Goal: Transaction & Acquisition: Purchase product/service

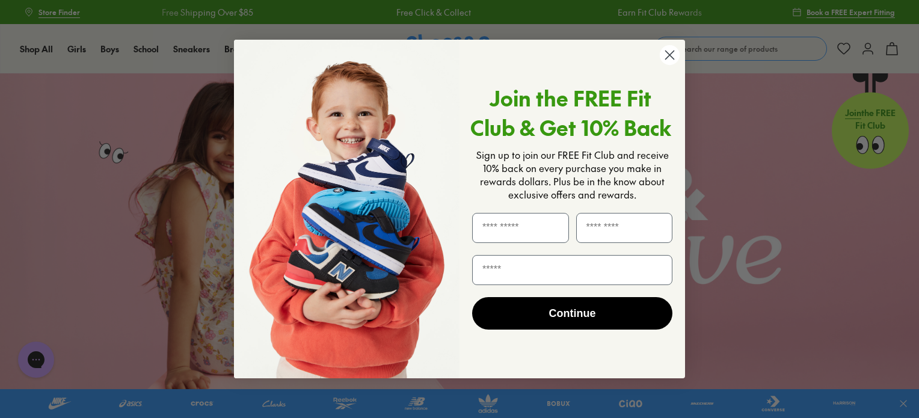
click at [669, 52] on circle "Close dialog" at bounding box center [670, 55] width 20 height 20
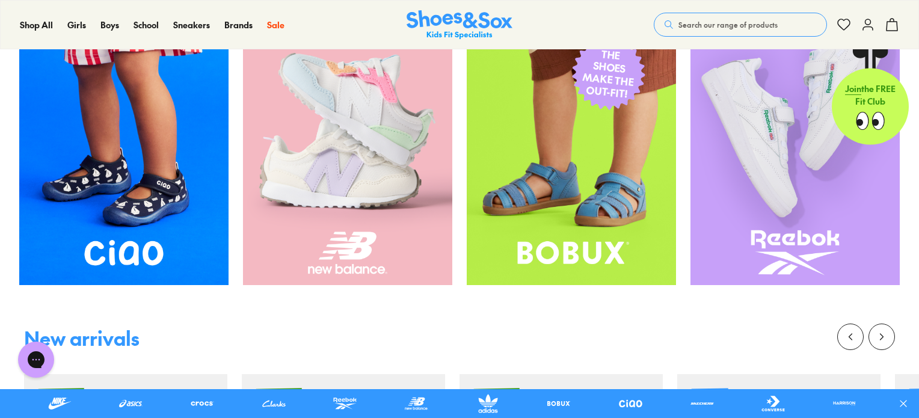
scroll to position [541, 0]
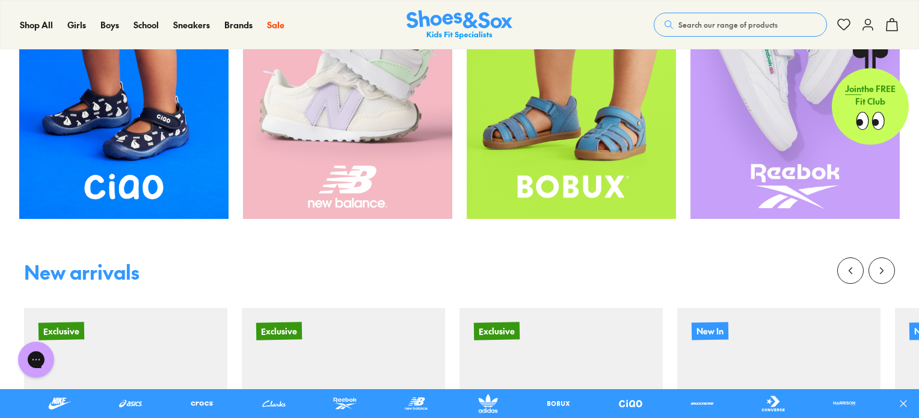
click at [114, 165] on img at bounding box center [123, 79] width 209 height 279
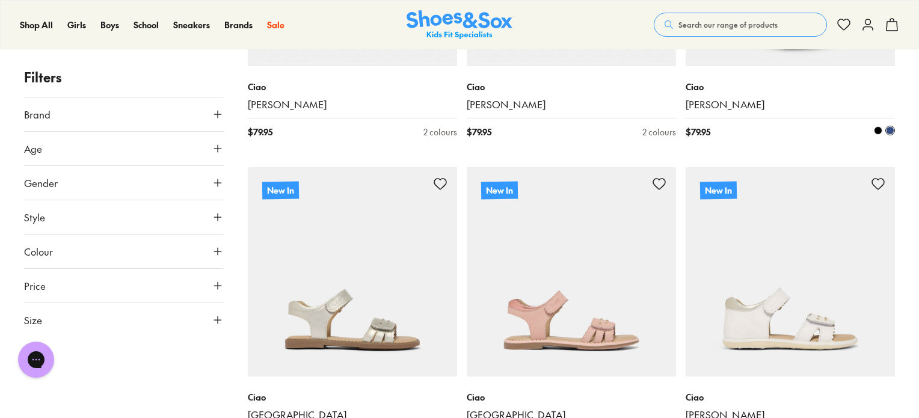
scroll to position [2406, 0]
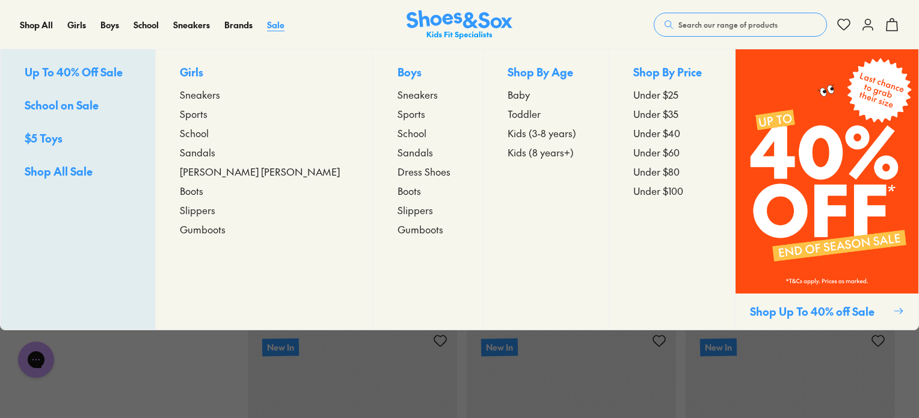
click at [278, 23] on span "Sale" at bounding box center [275, 25] width 17 height 12
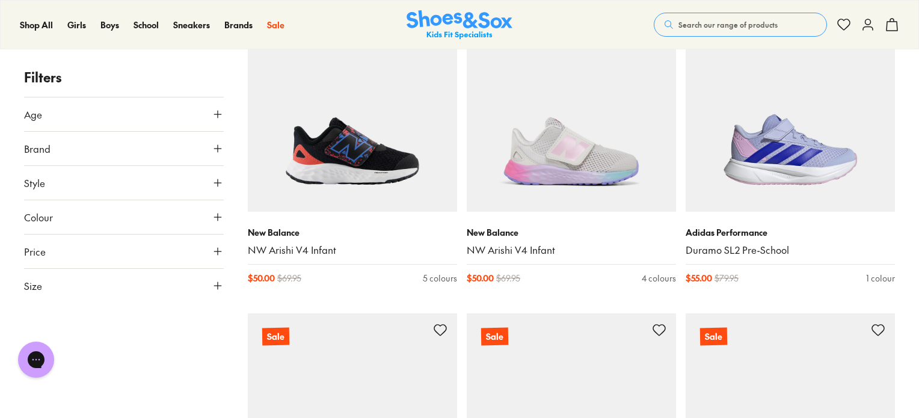
click at [217, 112] on icon at bounding box center [218, 114] width 12 height 12
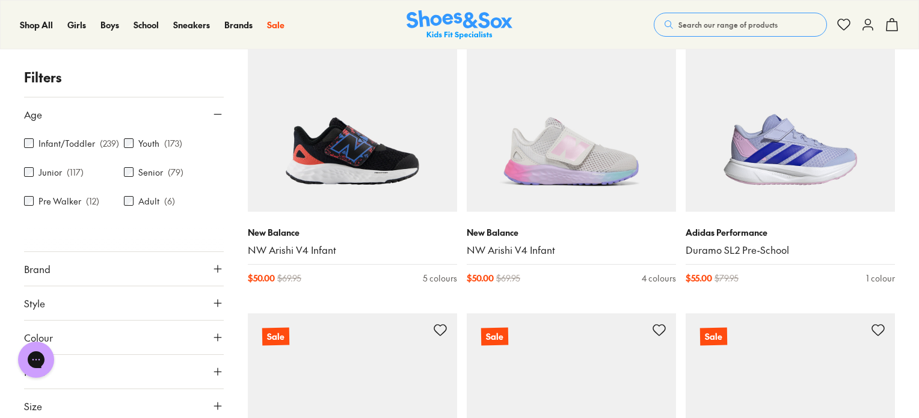
click at [46, 170] on label "Junior" at bounding box center [49, 172] width 23 height 13
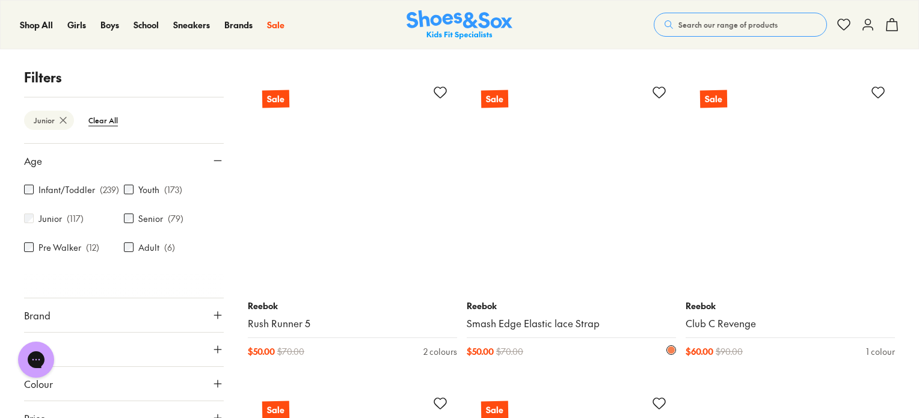
scroll to position [2985, 0]
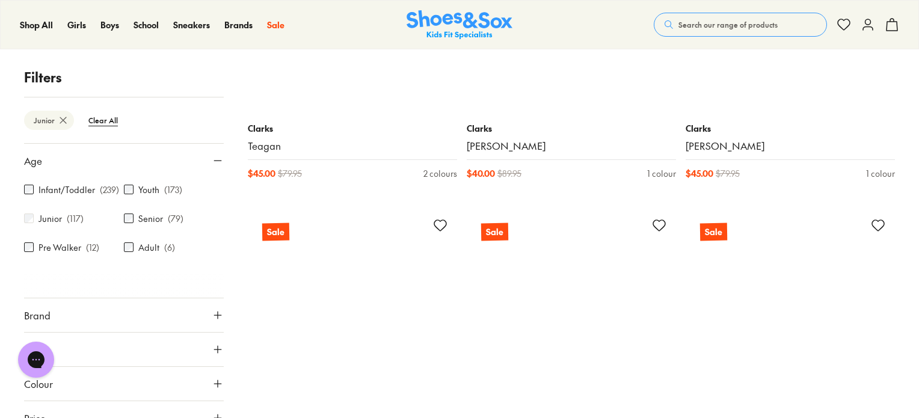
scroll to position [6474, 0]
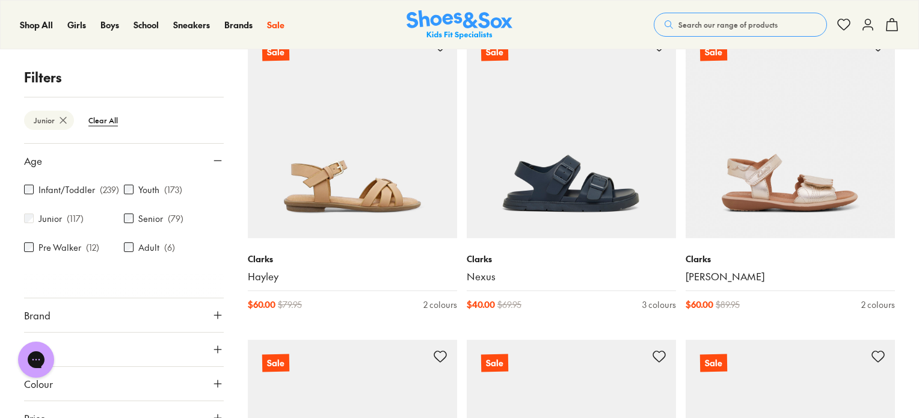
scroll to position [9601, 0]
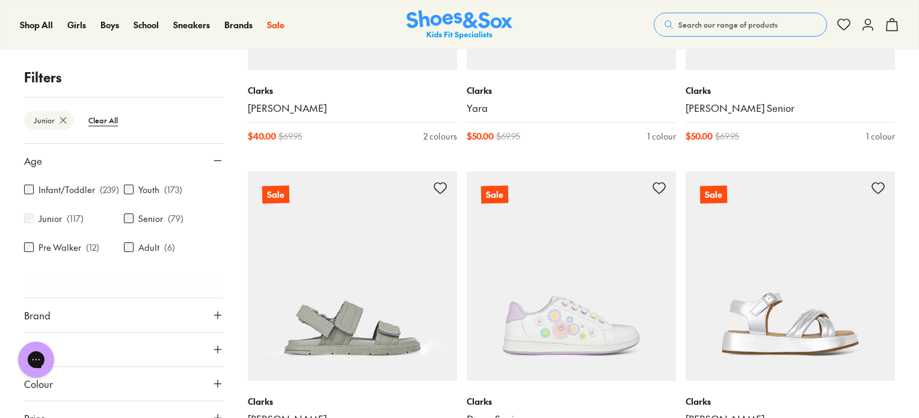
scroll to position [10563, 0]
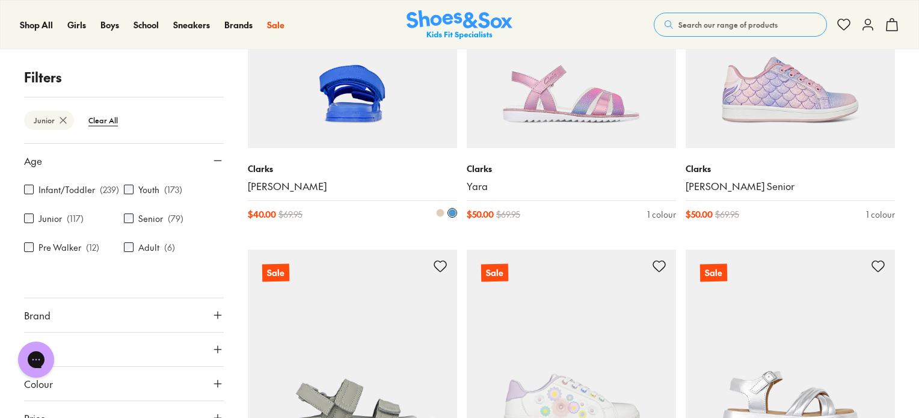
click at [310, 116] on img at bounding box center [352, 43] width 209 height 209
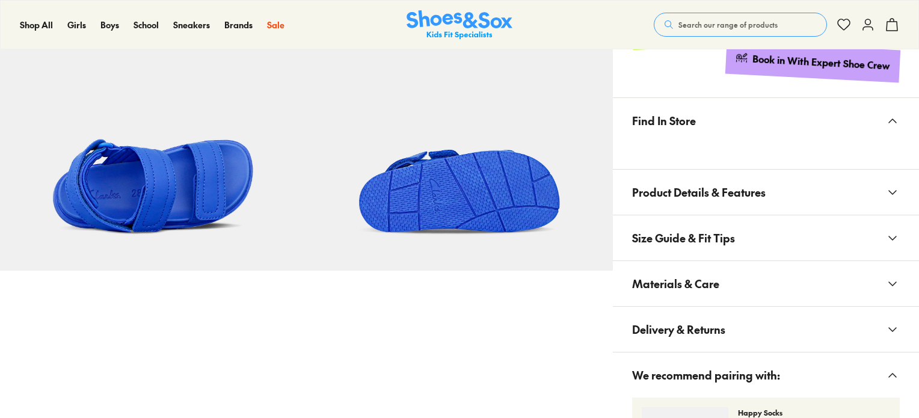
scroll to position [761, 0]
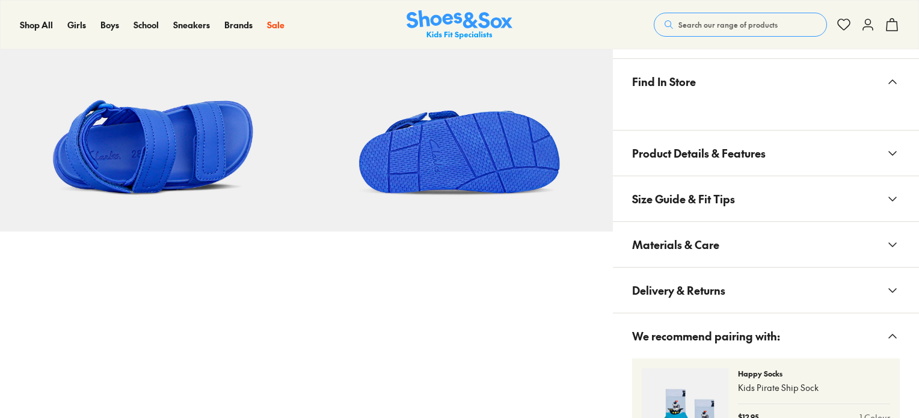
select select "*"
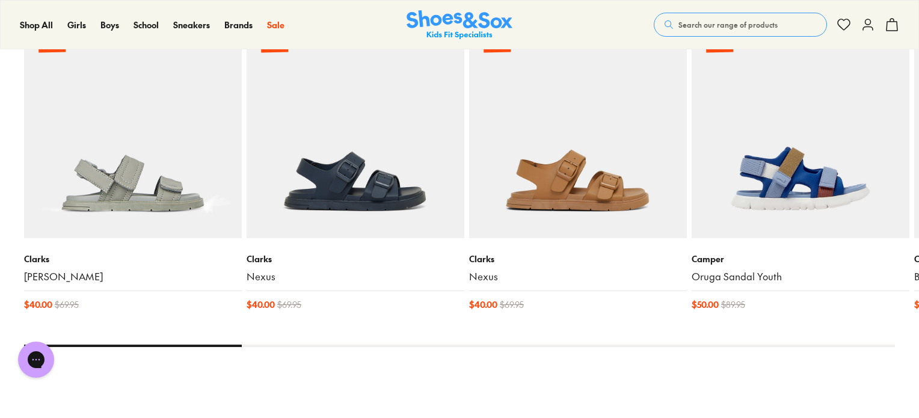
scroll to position [0, 0]
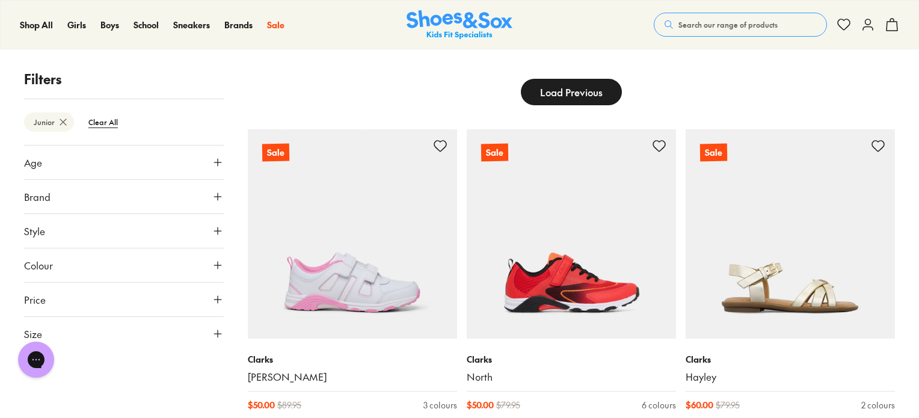
scroll to position [165, 0]
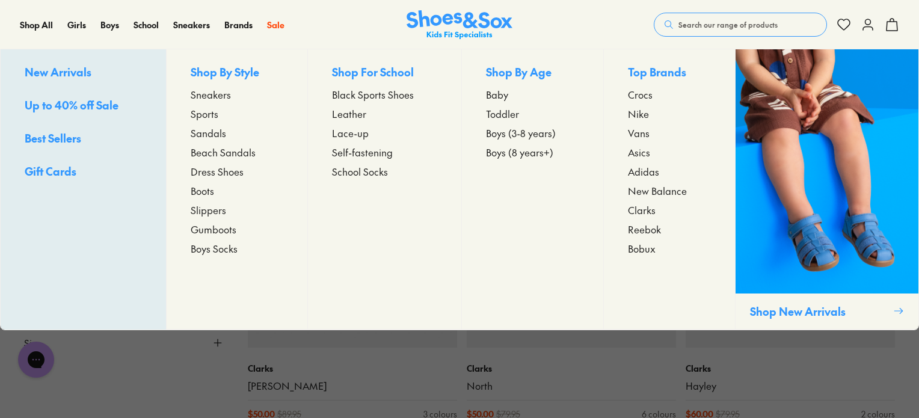
click at [218, 149] on span "Beach Sandals" at bounding box center [223, 152] width 65 height 14
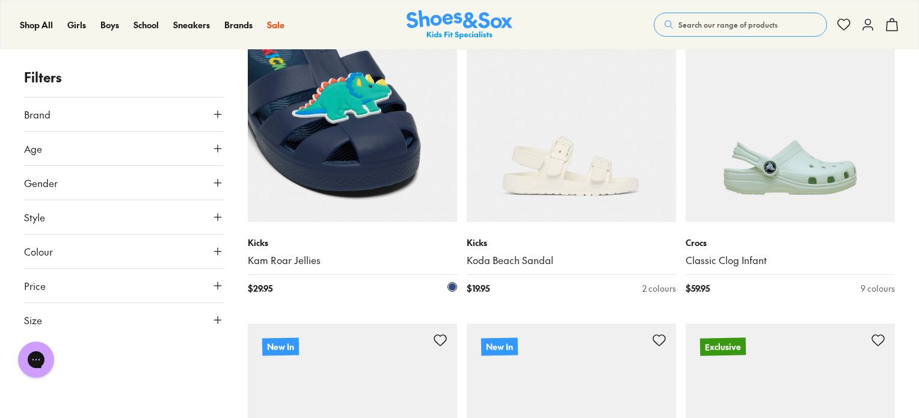
scroll to position [481, 0]
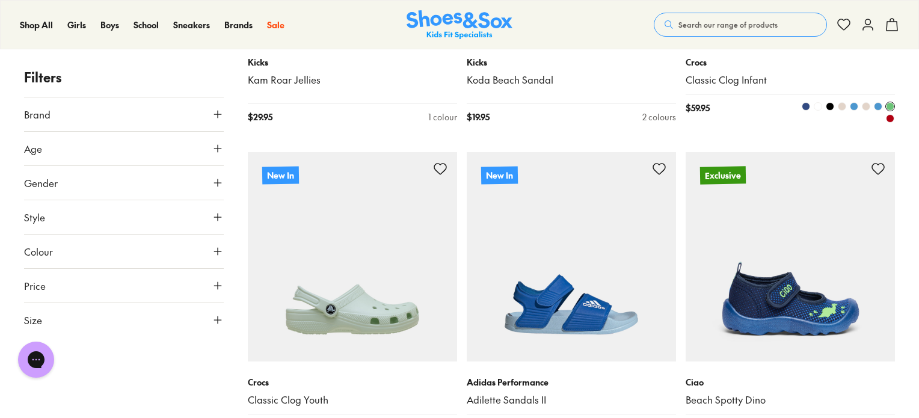
type input "***"
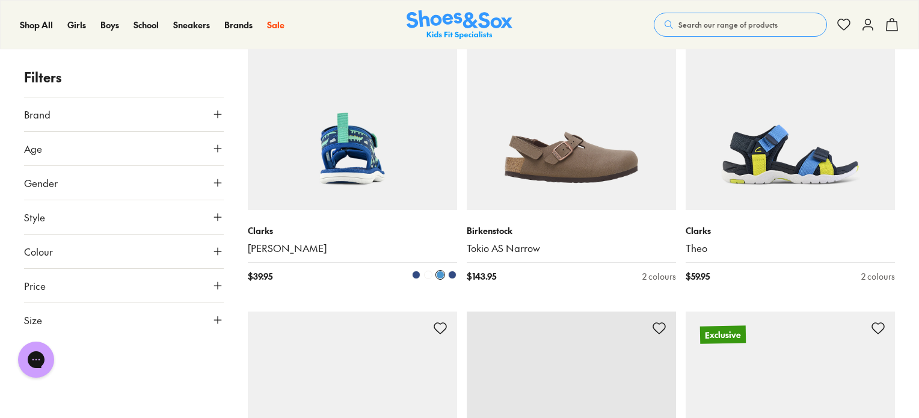
scroll to position [1804, 0]
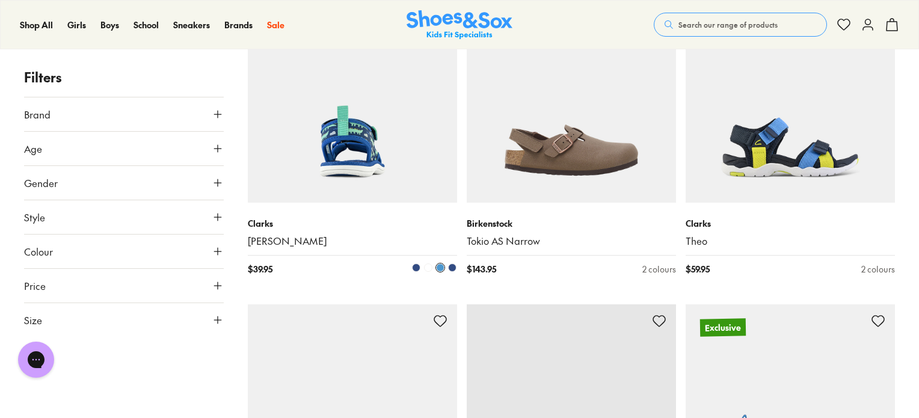
click at [361, 144] on img at bounding box center [352, 97] width 209 height 209
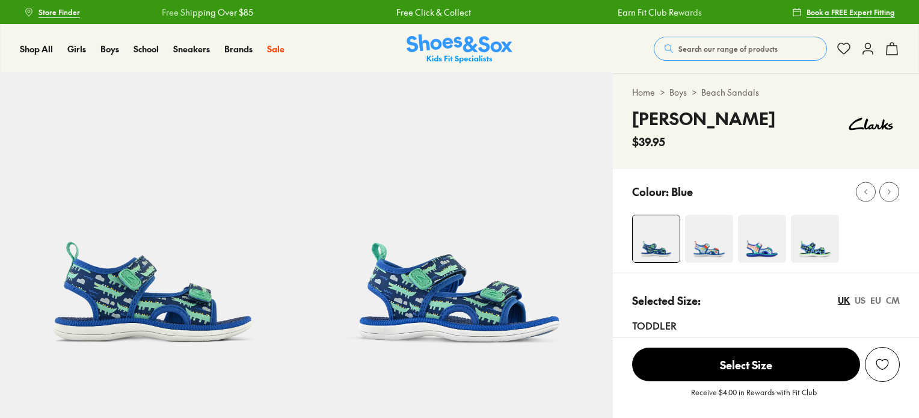
scroll to position [361, 0]
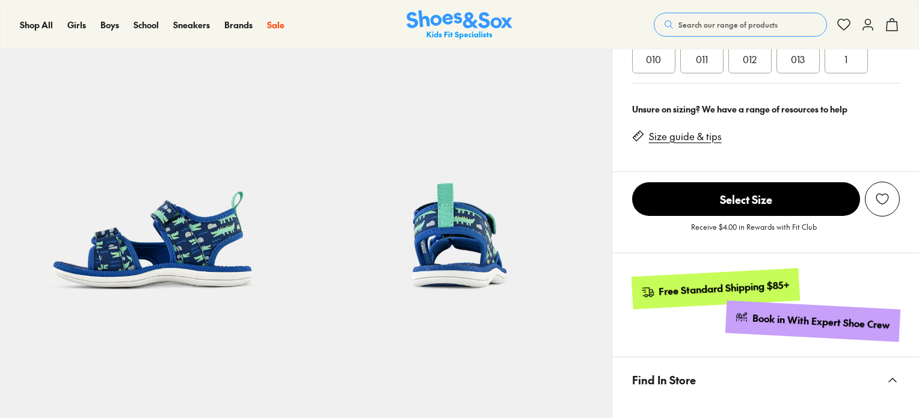
click at [176, 253] on img at bounding box center [153, 172] width 306 height 306
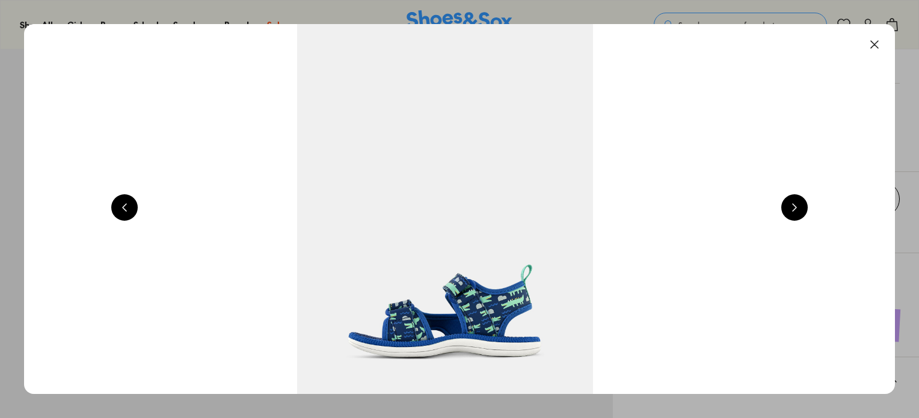
click at [803, 209] on button at bounding box center [794, 207] width 26 height 26
select select "*"
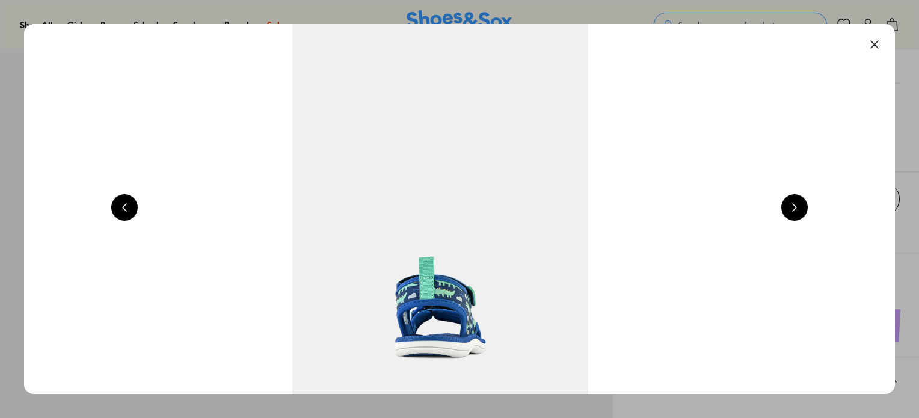
click at [799, 208] on button at bounding box center [794, 207] width 26 height 26
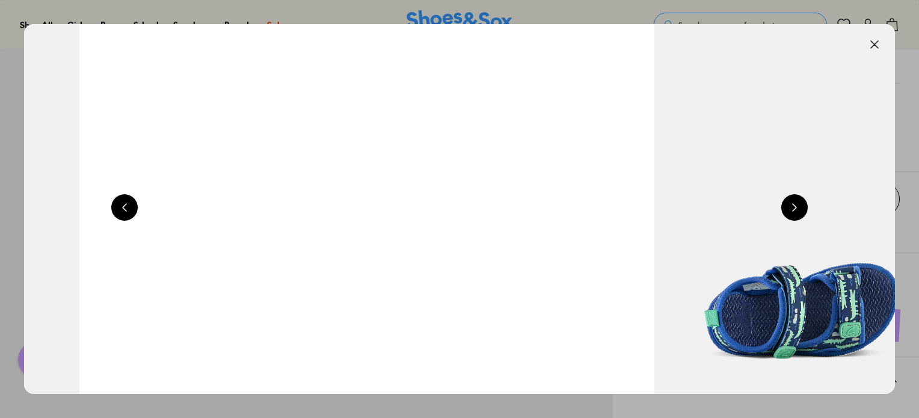
scroll to position [0, 4313]
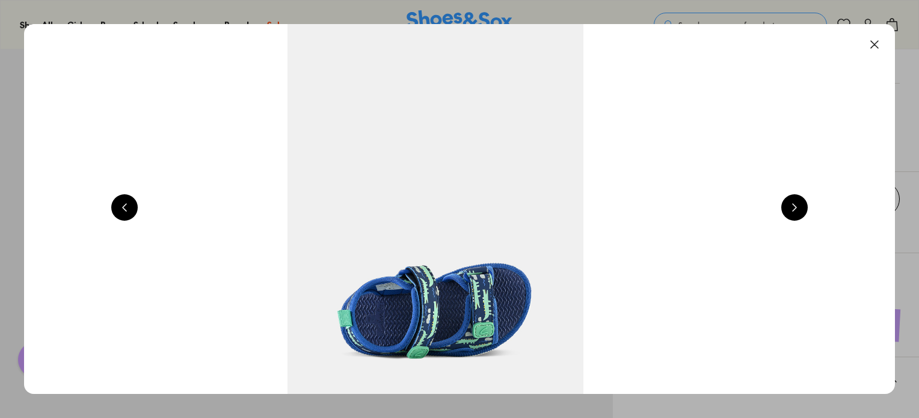
click at [799, 208] on button at bounding box center [794, 207] width 26 height 26
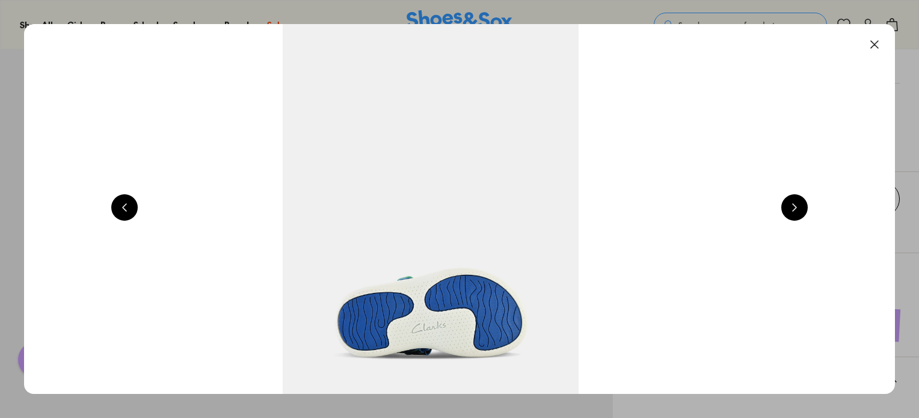
click at [799, 208] on button at bounding box center [794, 207] width 26 height 26
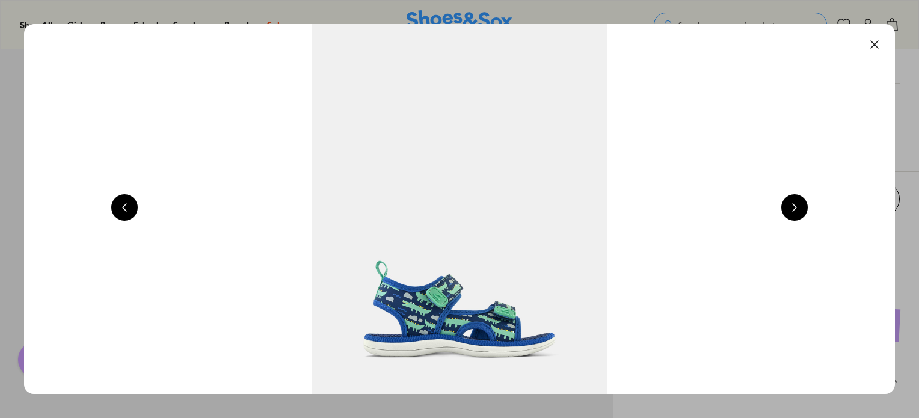
click at [799, 208] on button at bounding box center [794, 207] width 26 height 26
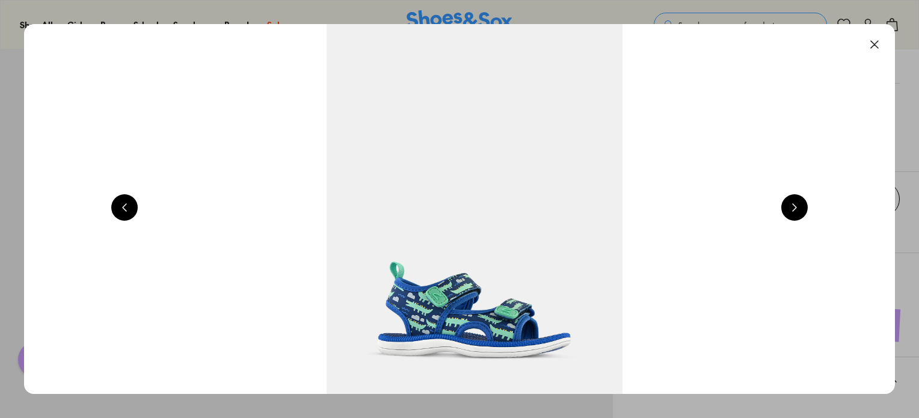
scroll to position [0, 1751]
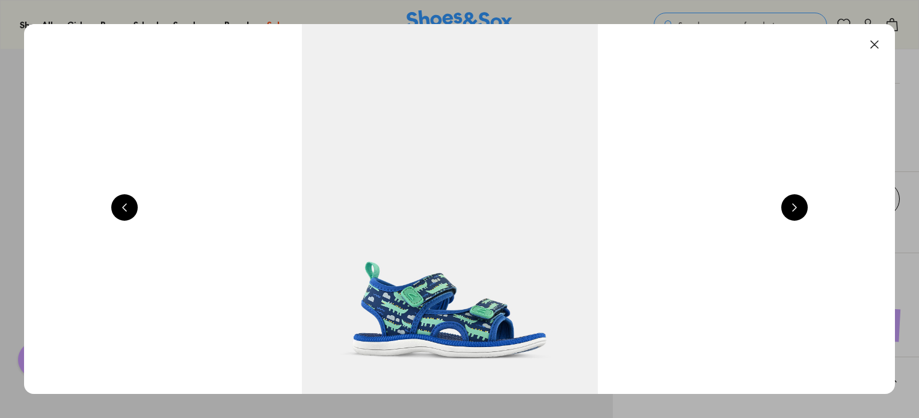
click at [879, 44] on button at bounding box center [874, 44] width 26 height 26
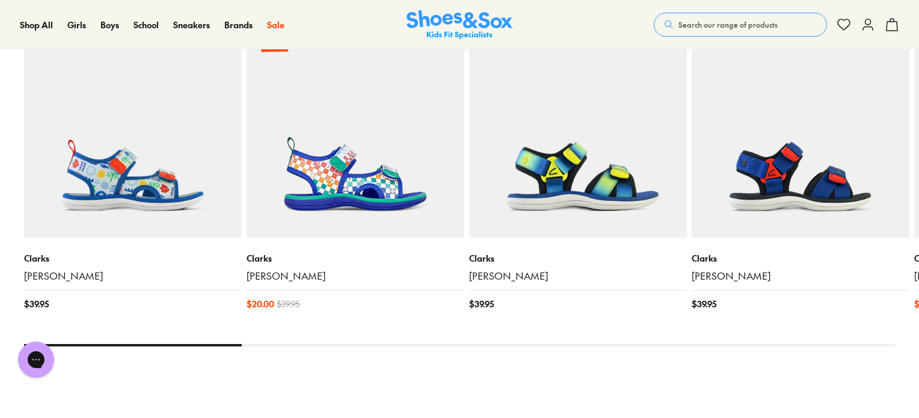
scroll to position [1263, 0]
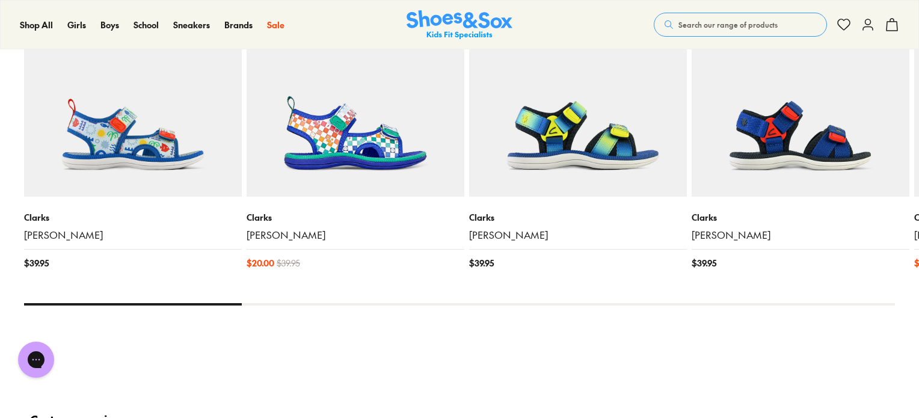
click at [465, 11] on img at bounding box center [460, 24] width 106 height 29
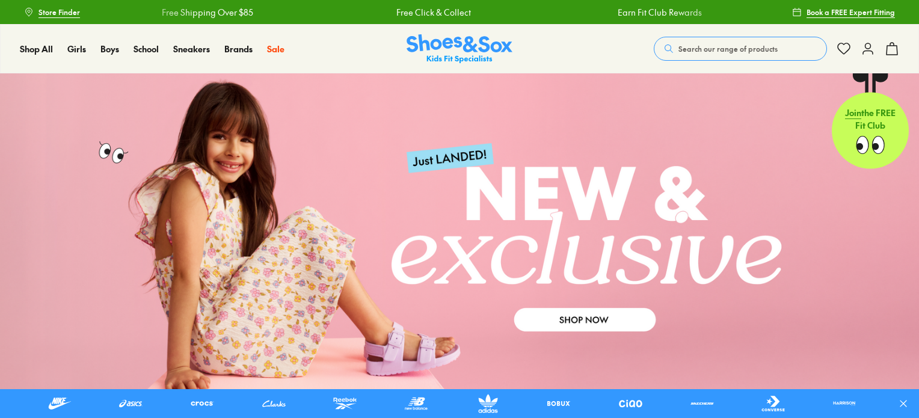
click at [58, 7] on span "Store Finder" at bounding box center [58, 12] width 41 height 11
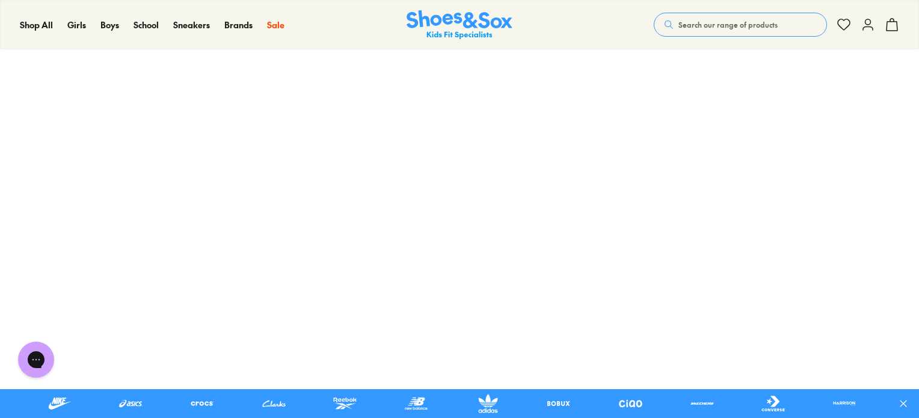
scroll to position [120, 0]
click at [461, 20] on img at bounding box center [460, 24] width 106 height 29
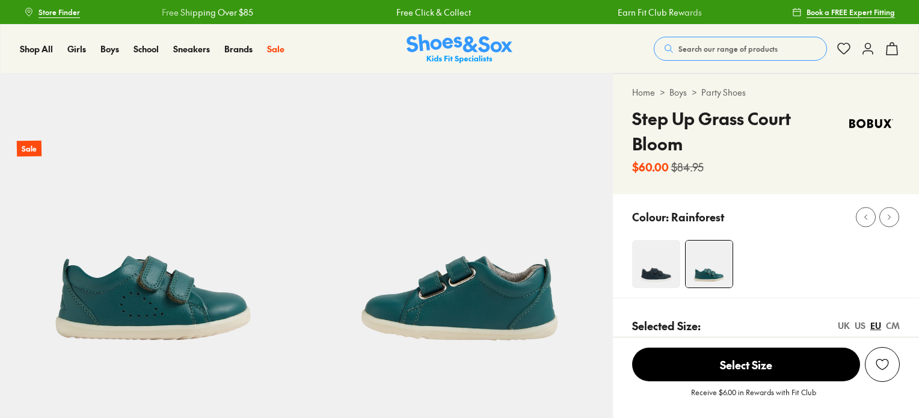
select select "*"
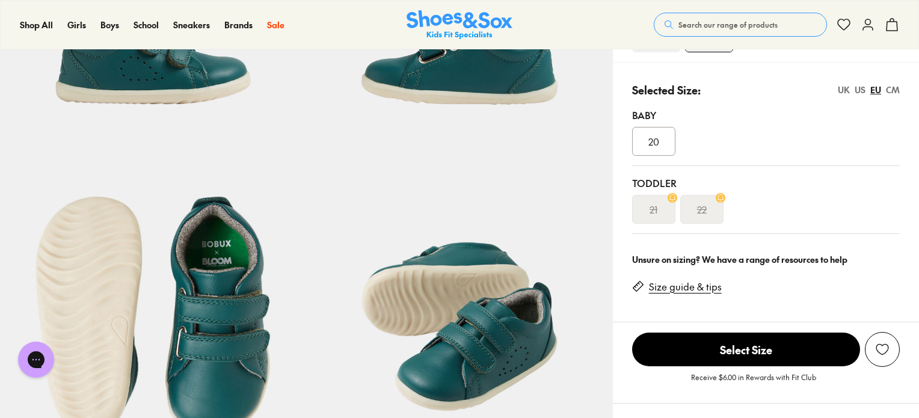
scroll to position [301, 0]
